Goal: Transaction & Acquisition: Obtain resource

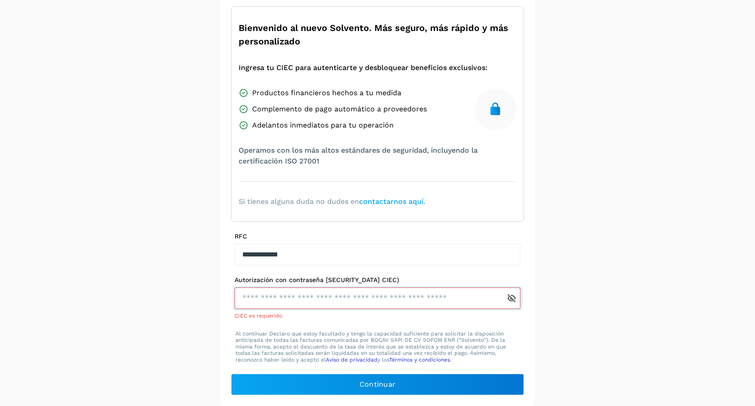
scroll to position [63, 0]
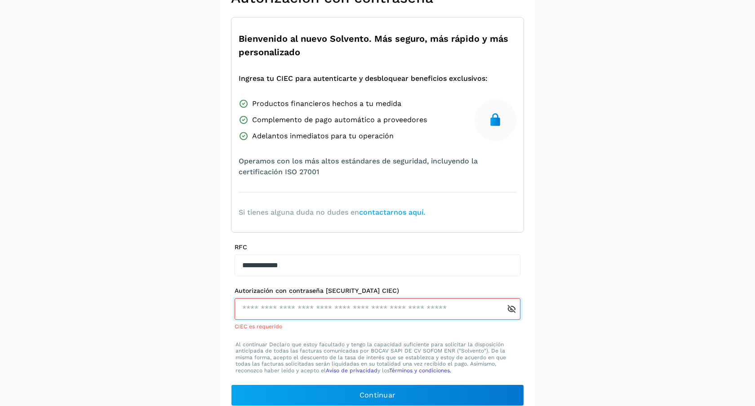
click at [377, 307] on input "text" at bounding box center [370, 309] width 272 height 22
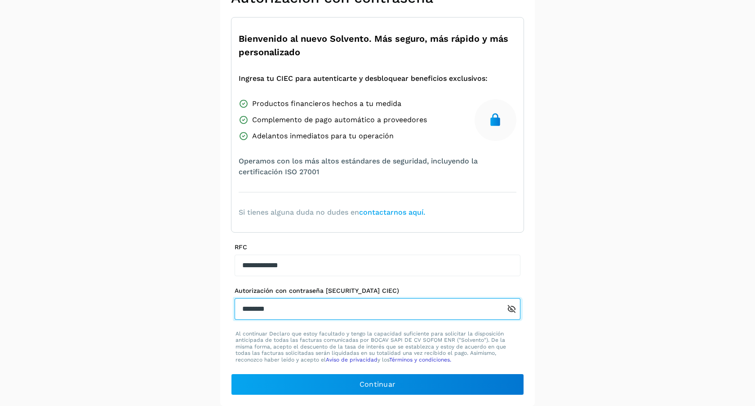
type input "********"
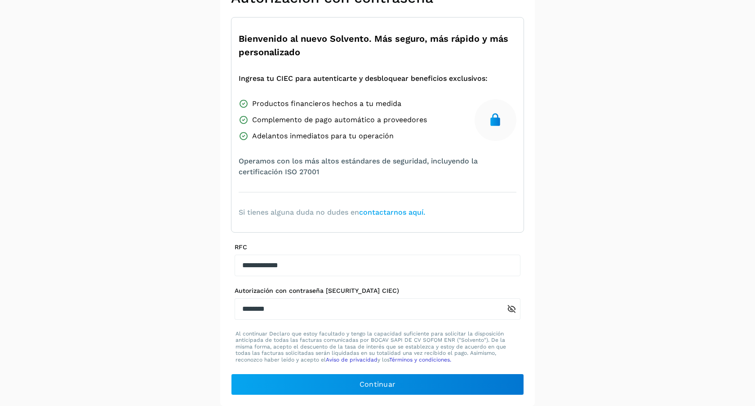
click at [383, 403] on div "**********" at bounding box center [377, 192] width 314 height 428
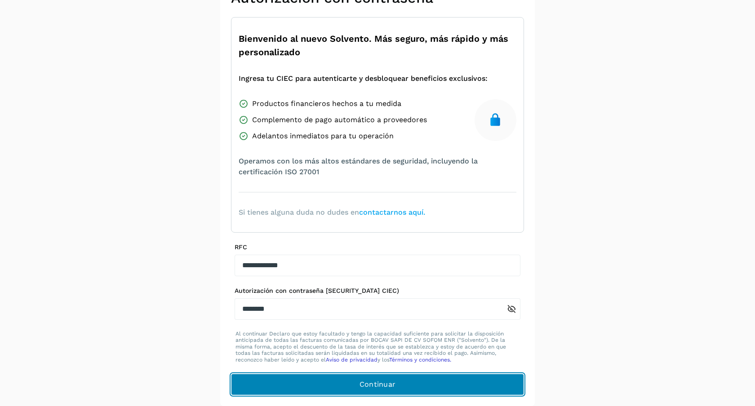
click at [395, 383] on button "Continuar" at bounding box center [377, 385] width 293 height 22
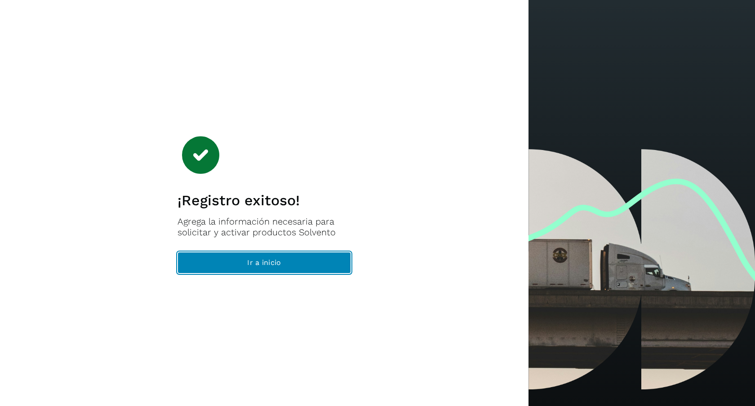
click at [326, 267] on button "Ir a inicio" at bounding box center [263, 263] width 173 height 22
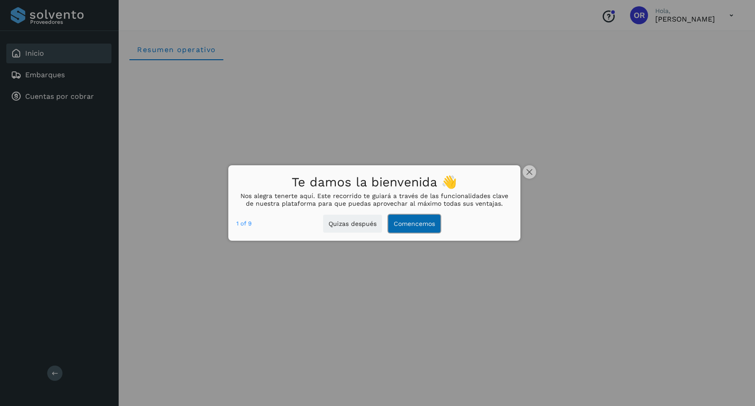
click at [427, 230] on button "Comencemos" at bounding box center [414, 224] width 52 height 18
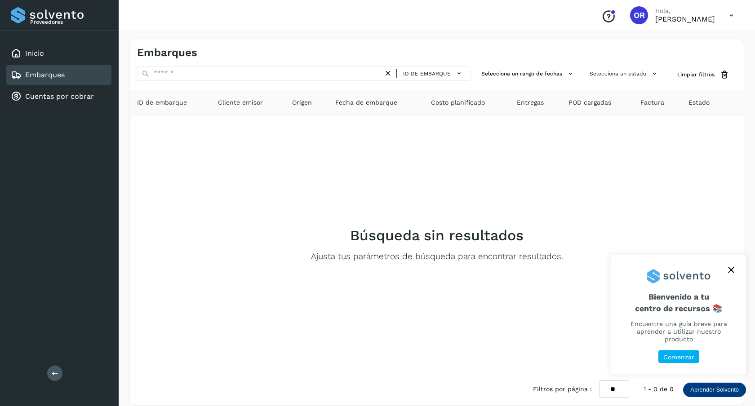
click at [689, 358] on p "Comenzar" at bounding box center [678, 358] width 31 height 8
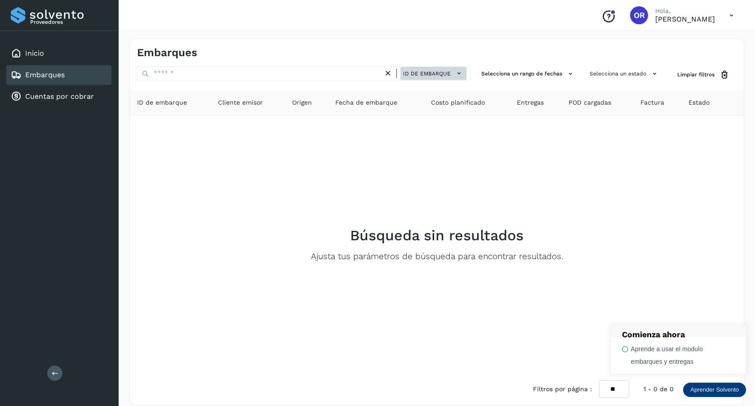
click at [462, 74] on icon at bounding box center [458, 73] width 9 height 9
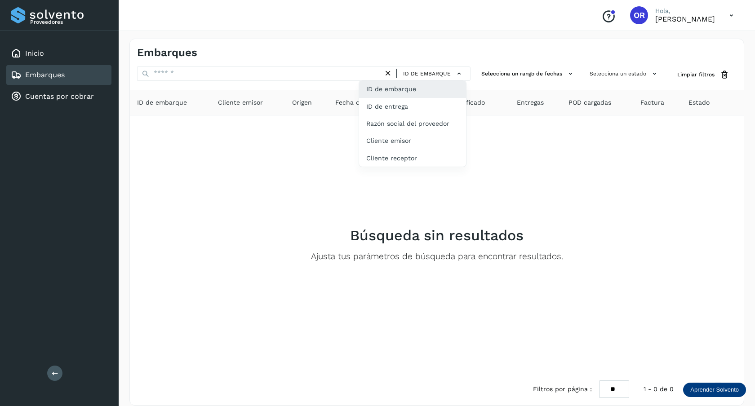
click at [510, 211] on div at bounding box center [377, 203] width 755 height 406
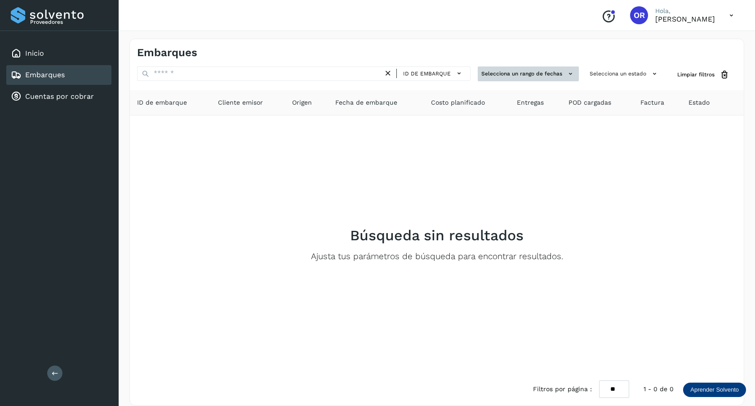
click at [562, 76] on button "Selecciona un rango de fechas" at bounding box center [528, 73] width 101 height 15
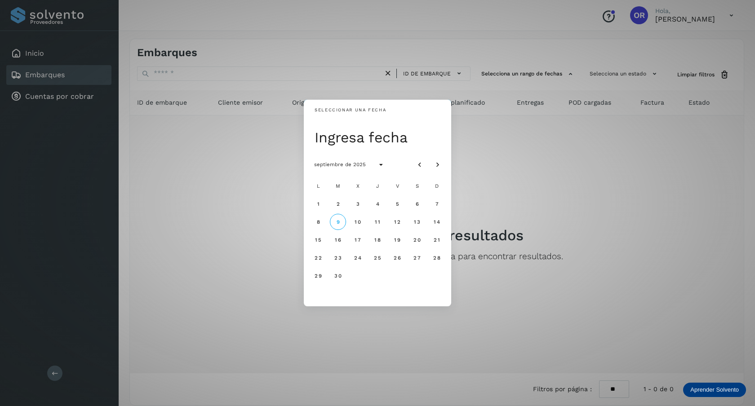
click at [552, 159] on div "Seleccionar una fecha Ingresa fecha septiembre de 2025 L M X J V S D 1 2 3 4 5 …" at bounding box center [377, 203] width 755 height 406
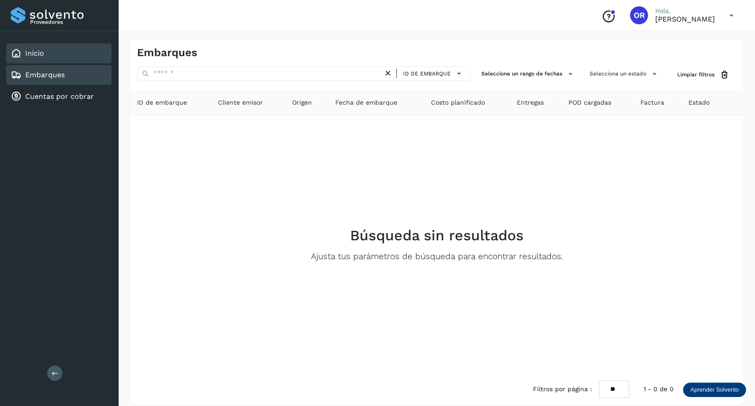
click at [53, 45] on div "Inicio" at bounding box center [58, 54] width 105 height 20
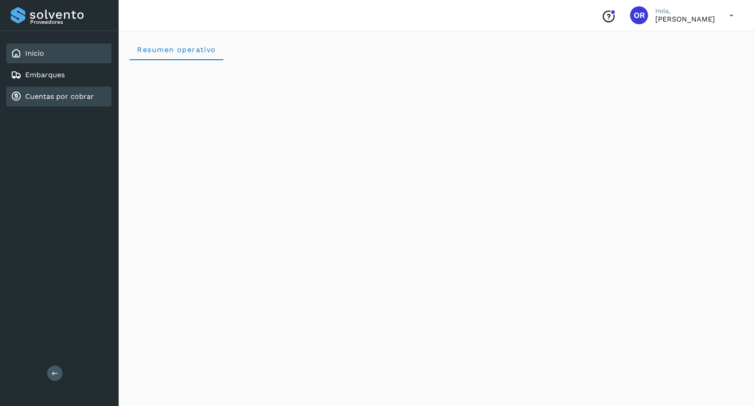
click at [57, 88] on div "Cuentas por cobrar" at bounding box center [58, 97] width 105 height 20
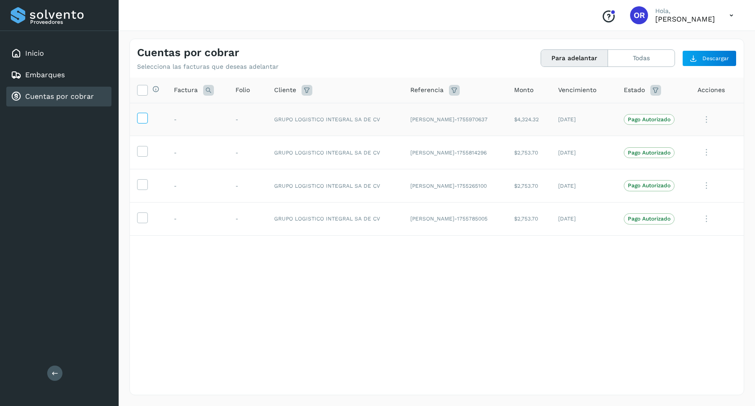
click at [145, 118] on icon at bounding box center [141, 117] width 9 height 9
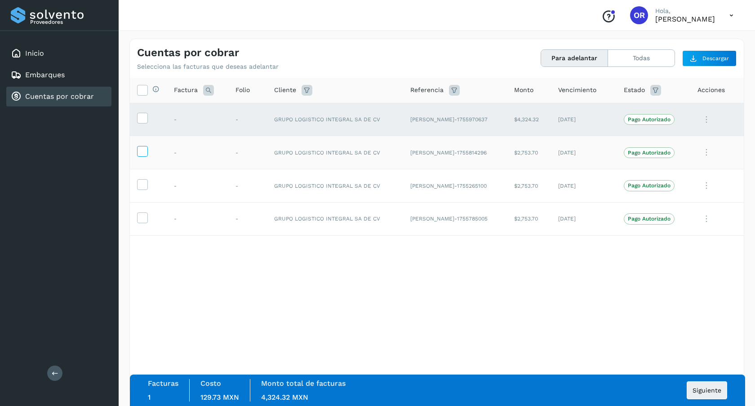
click at [146, 150] on icon at bounding box center [141, 150] width 9 height 9
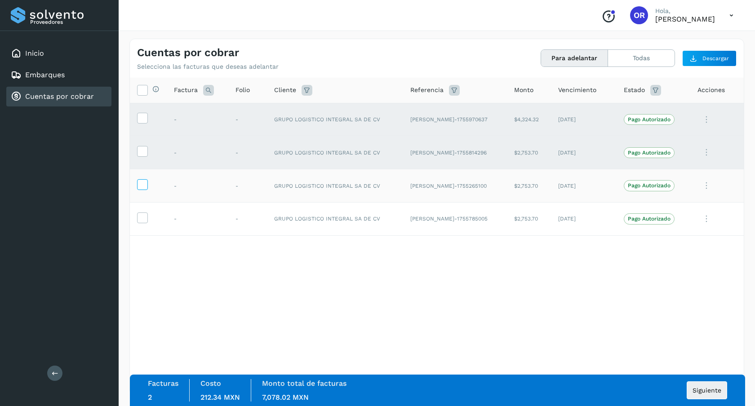
click at [139, 185] on icon at bounding box center [141, 183] width 9 height 9
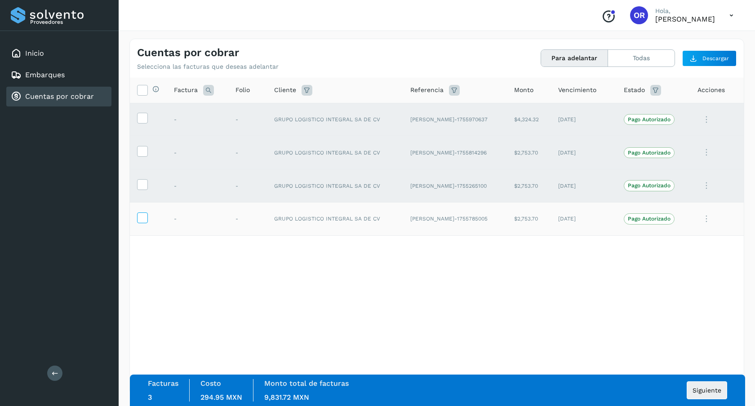
click at [140, 215] on icon at bounding box center [141, 216] width 9 height 9
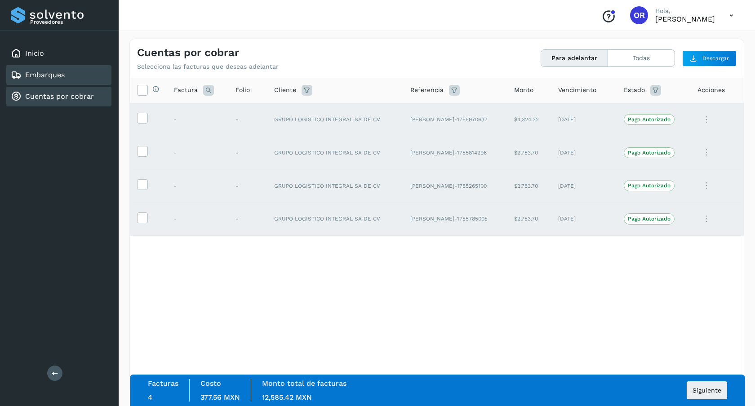
click at [68, 71] on div "Embarques" at bounding box center [58, 75] width 105 height 20
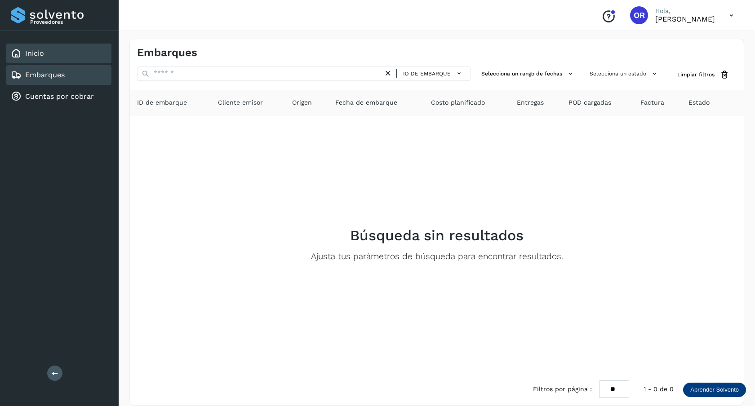
click at [70, 53] on div "Inicio" at bounding box center [58, 54] width 105 height 20
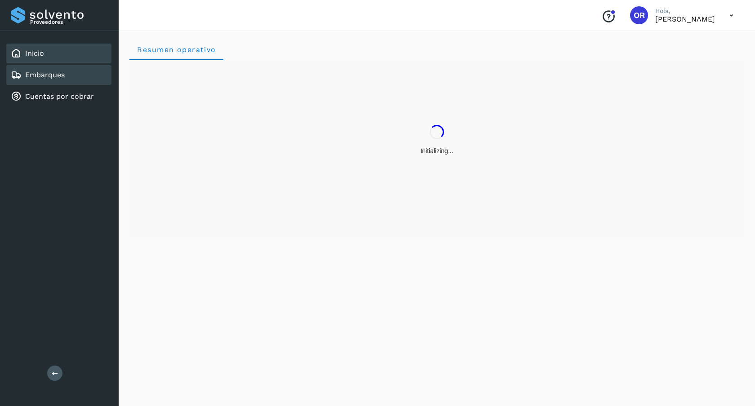
click at [68, 74] on div "Embarques" at bounding box center [58, 75] width 105 height 20
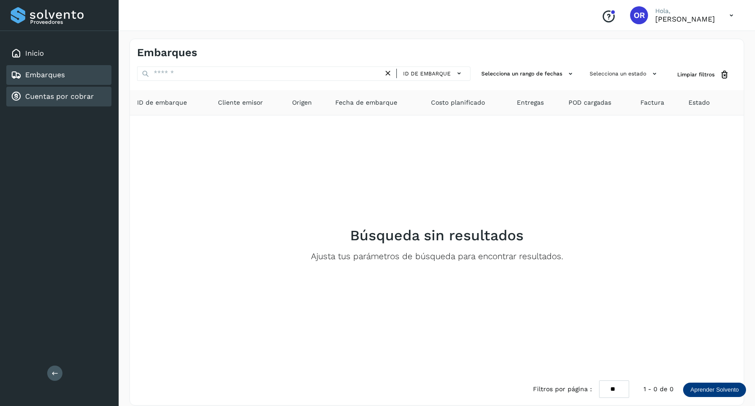
click at [88, 94] on link "Cuentas por cobrar" at bounding box center [59, 96] width 69 height 9
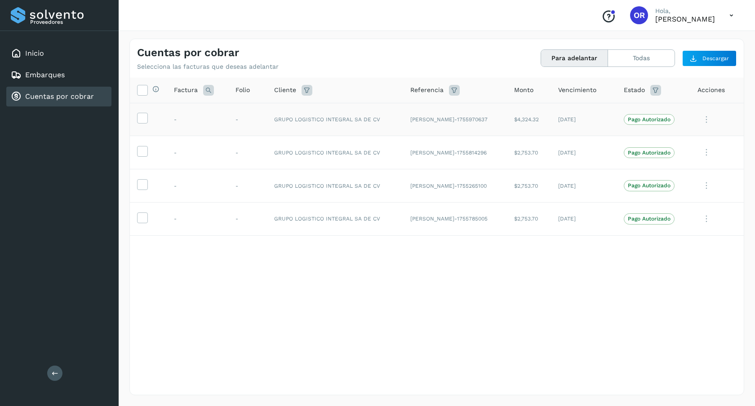
click at [151, 115] on td at bounding box center [148, 119] width 37 height 33
click at [150, 115] on td at bounding box center [148, 119] width 37 height 33
click at [142, 121] on icon at bounding box center [141, 117] width 9 height 9
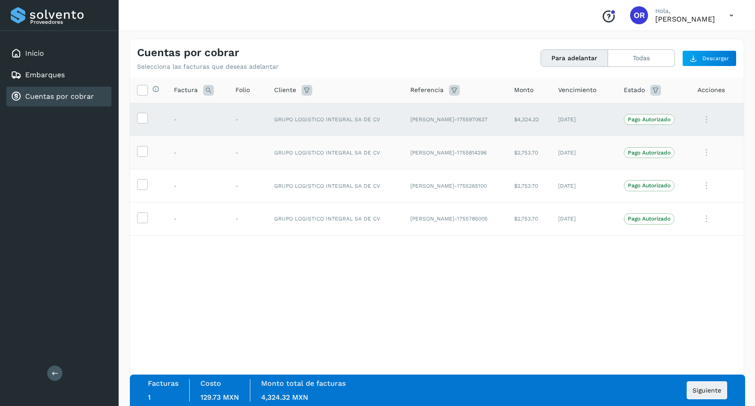
click at [145, 159] on td at bounding box center [148, 152] width 37 height 33
click at [145, 154] on icon at bounding box center [141, 150] width 9 height 9
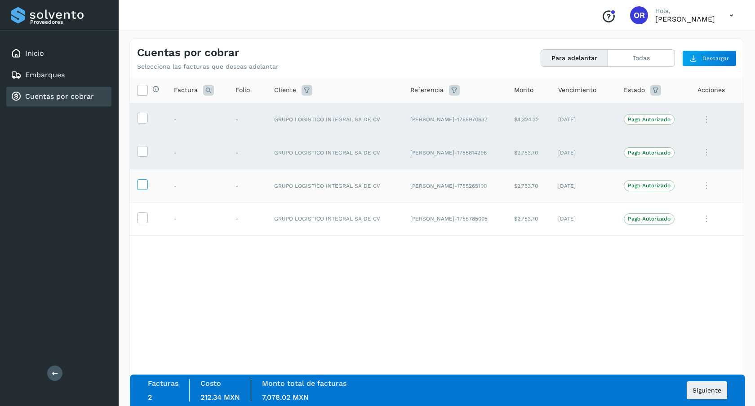
click at [145, 186] on icon at bounding box center [141, 183] width 9 height 9
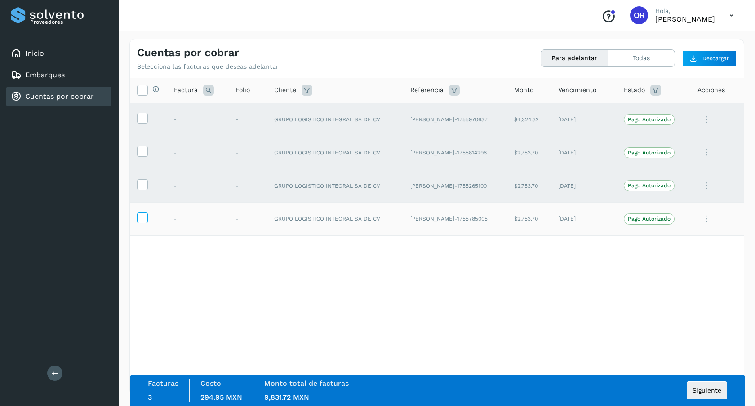
click at [141, 222] on span at bounding box center [141, 220] width 9 height 6
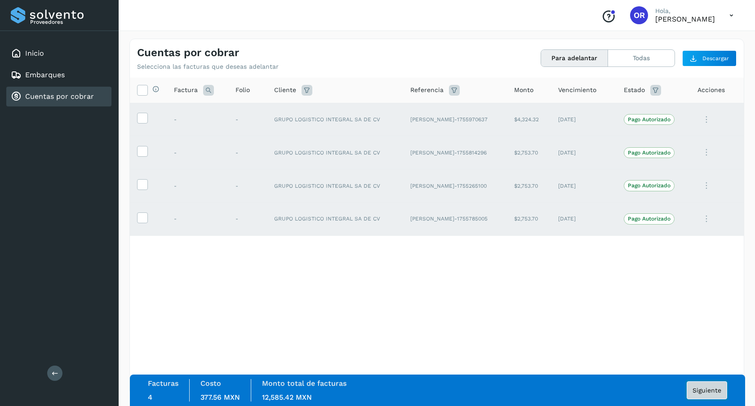
click at [708, 391] on span "Siguiente" at bounding box center [706, 390] width 29 height 6
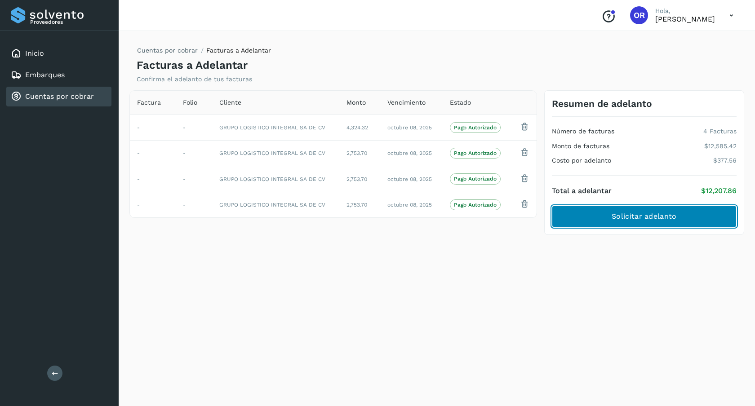
click at [633, 220] on span "Solicitar adelanto" at bounding box center [643, 217] width 65 height 10
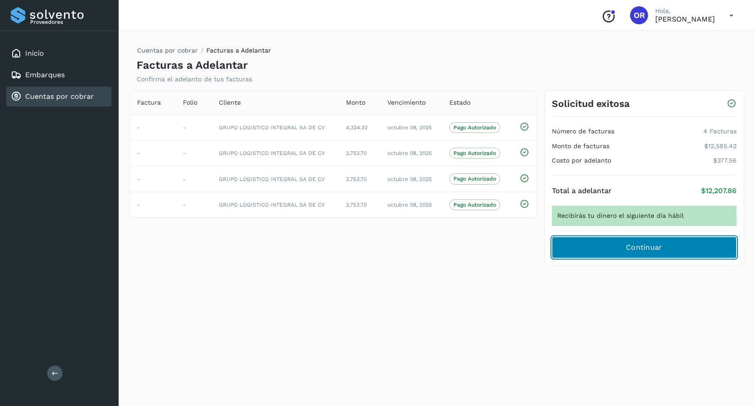
click at [593, 248] on button "Continuar" at bounding box center [644, 248] width 185 height 22
